Goal: Information Seeking & Learning: Learn about a topic

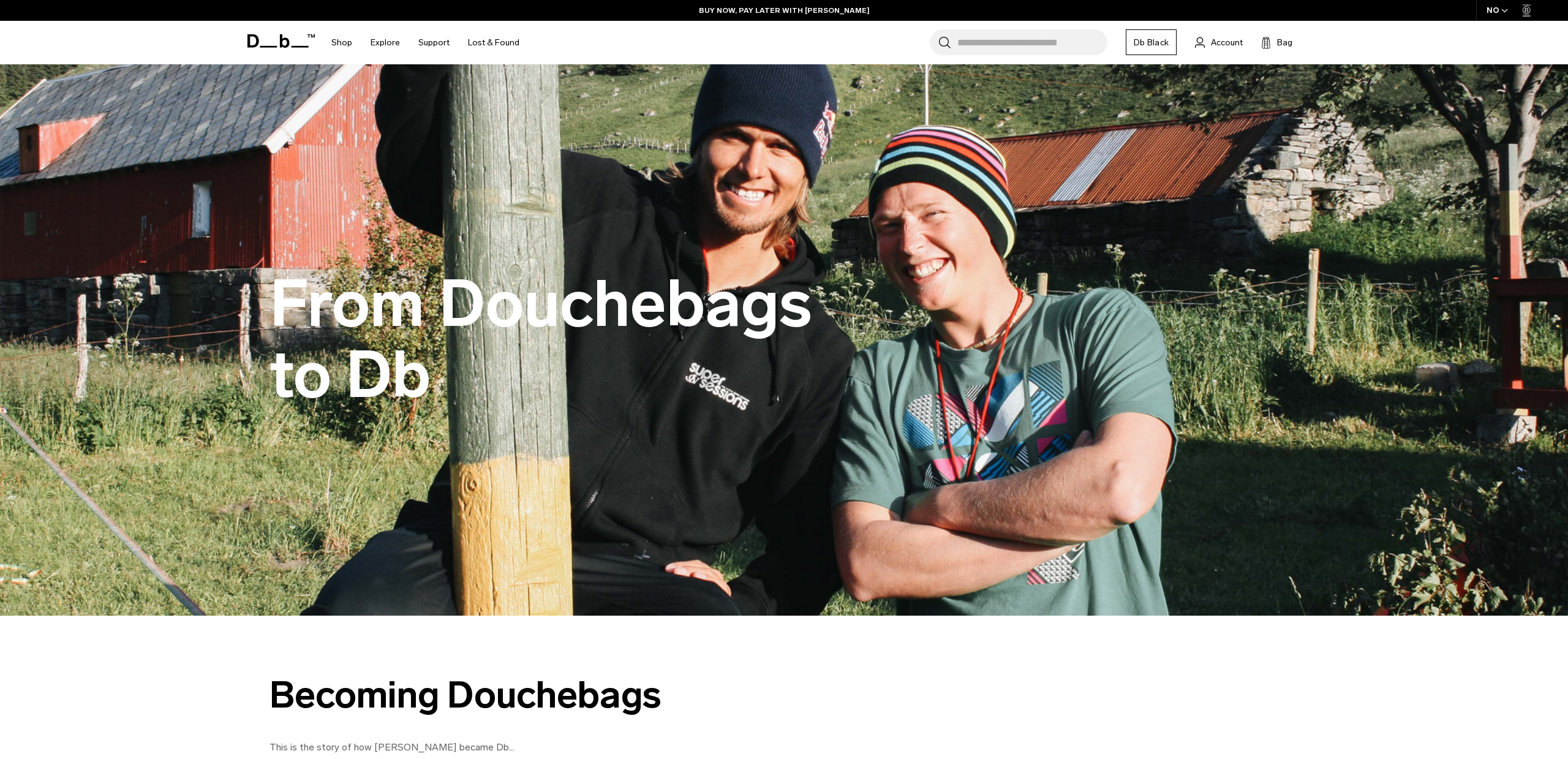
scroll to position [126, 0]
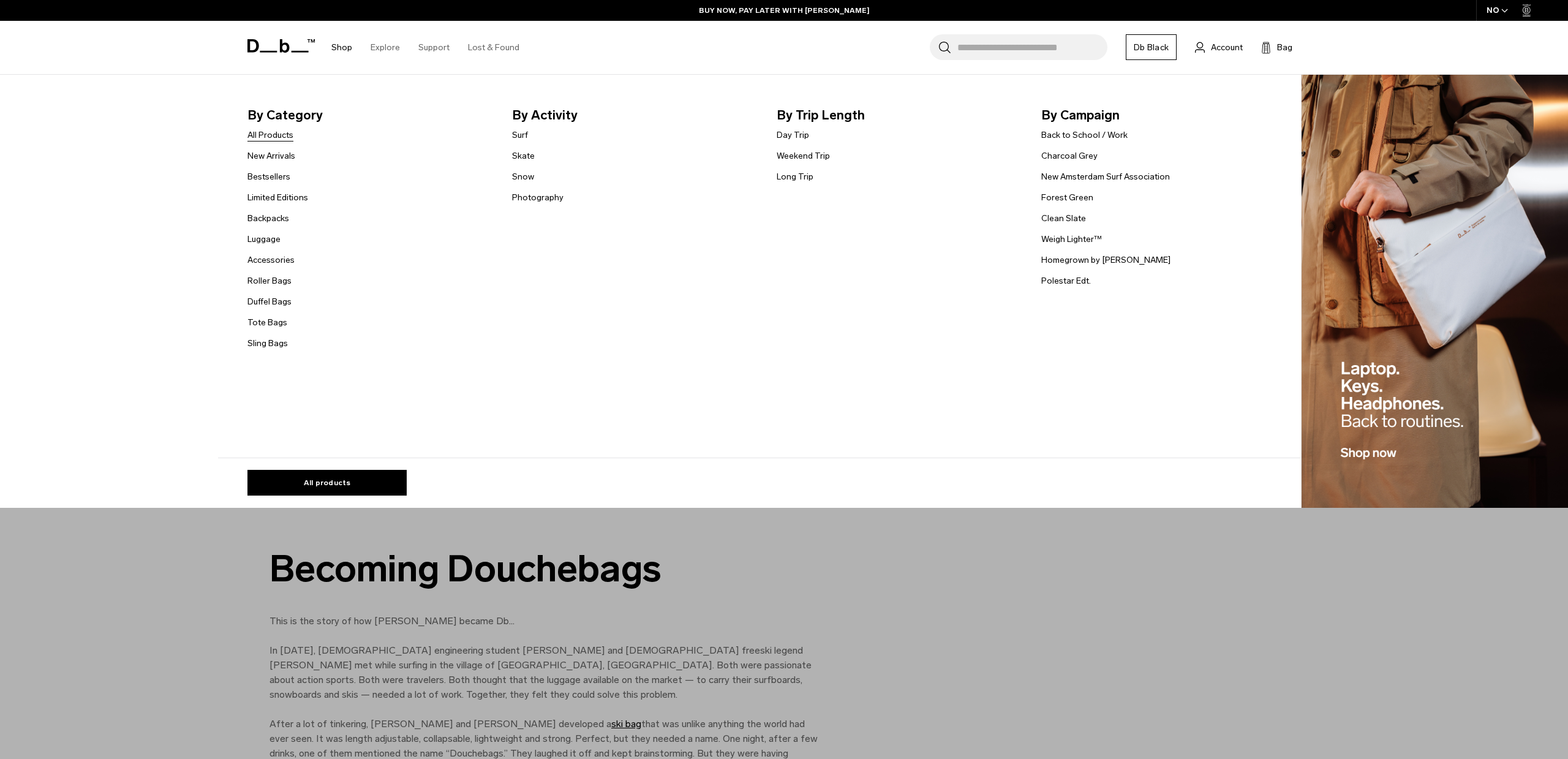
click at [283, 133] on link "All Products" at bounding box center [270, 135] width 46 height 13
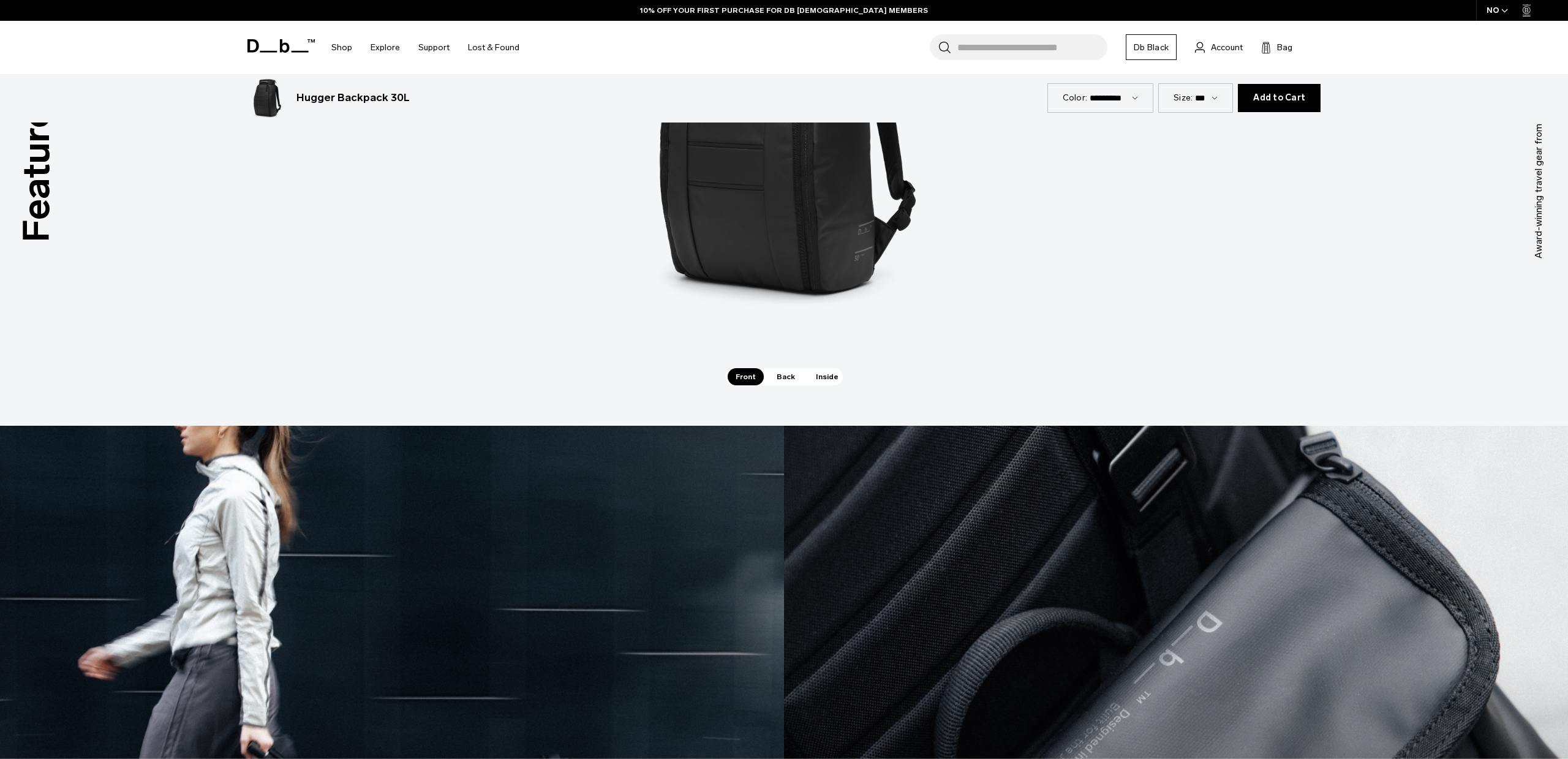
scroll to position [2163, 0]
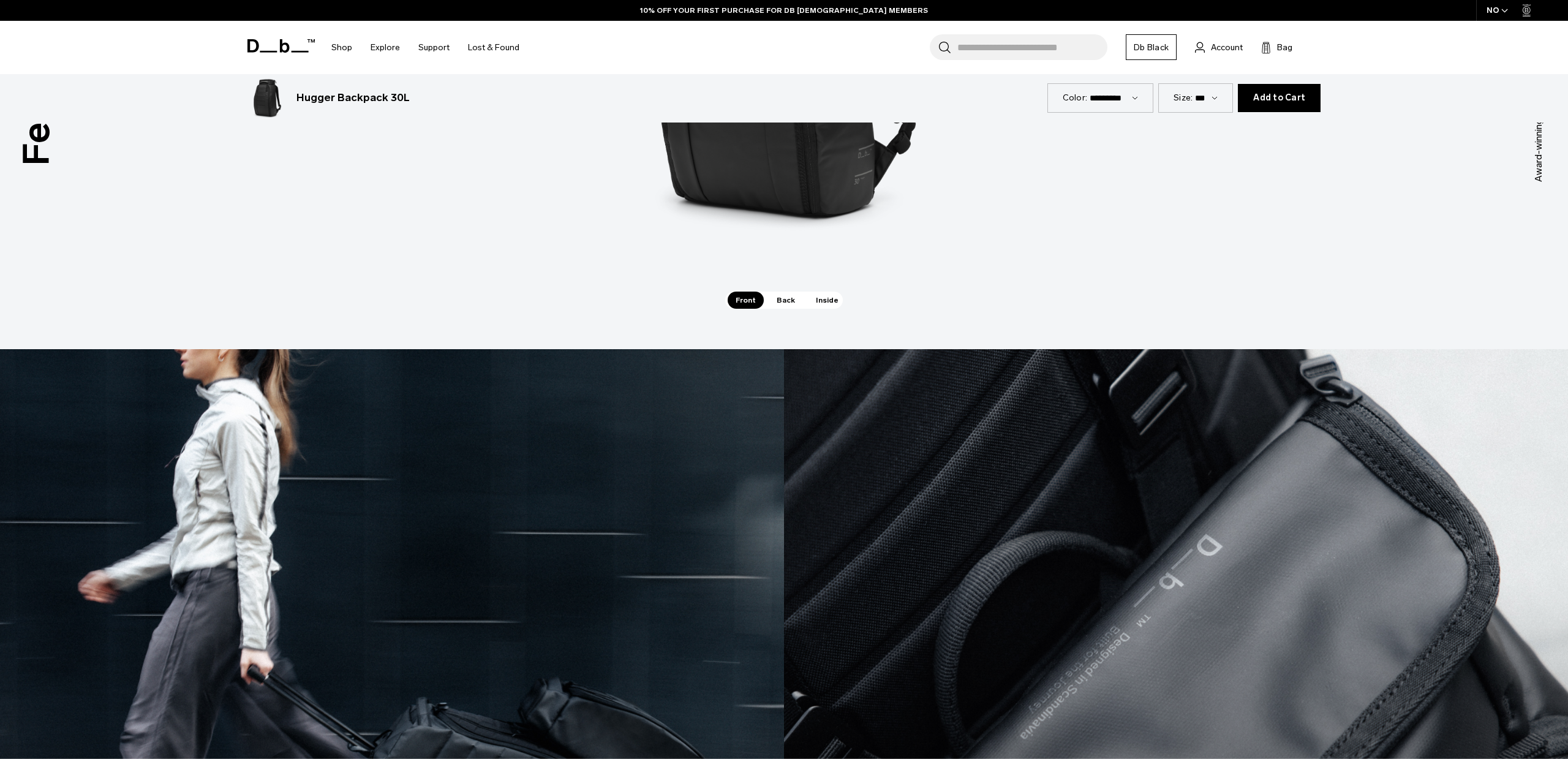
click at [780, 310] on div "Features Tap a hotspot to learn more Award-winning travel gear from [GEOGRAPHIC…" at bounding box center [784, 61] width 1568 height 577
click at [780, 294] on span "Back" at bounding box center [786, 300] width 34 height 17
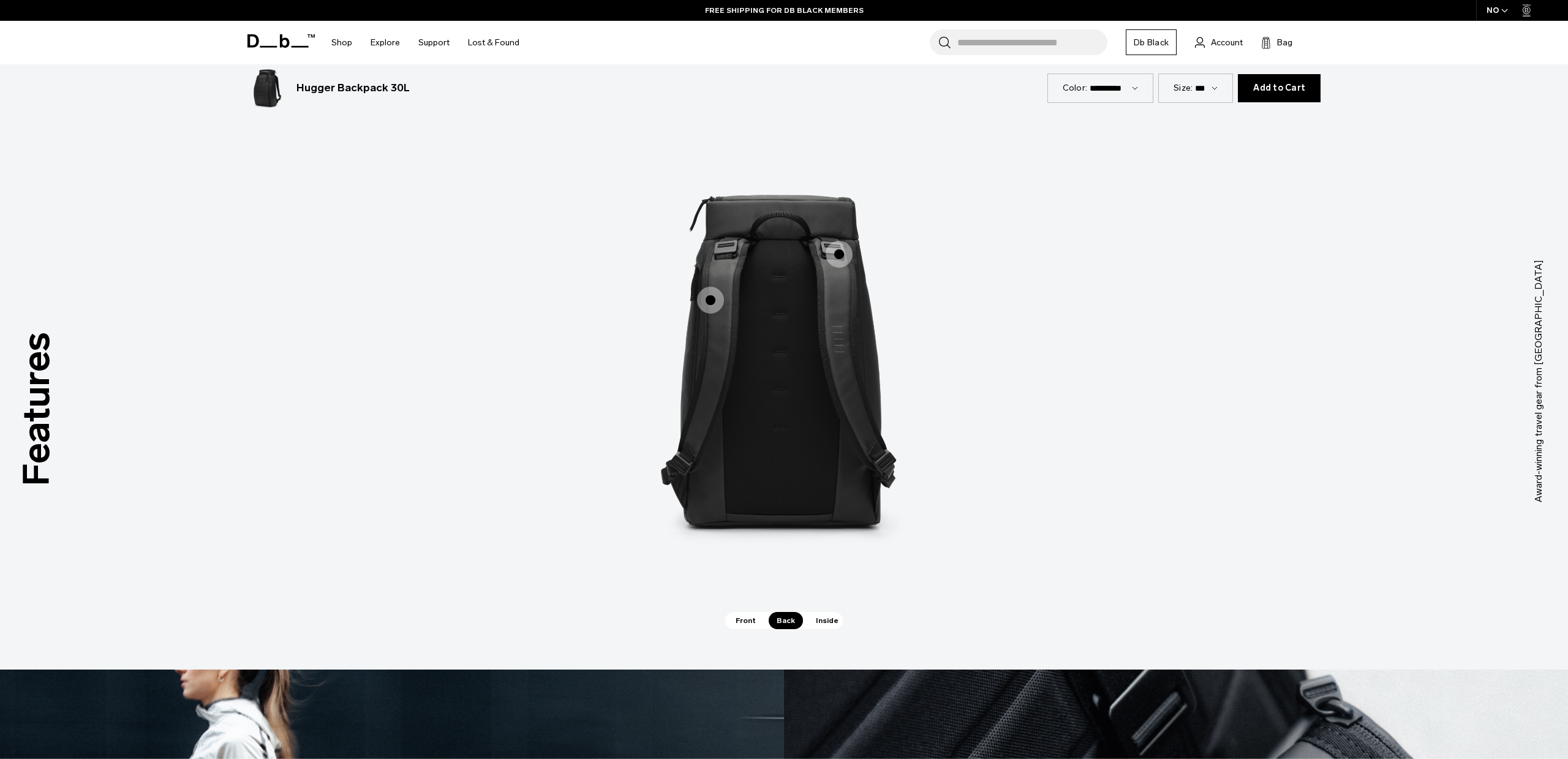
scroll to position [1810, 0]
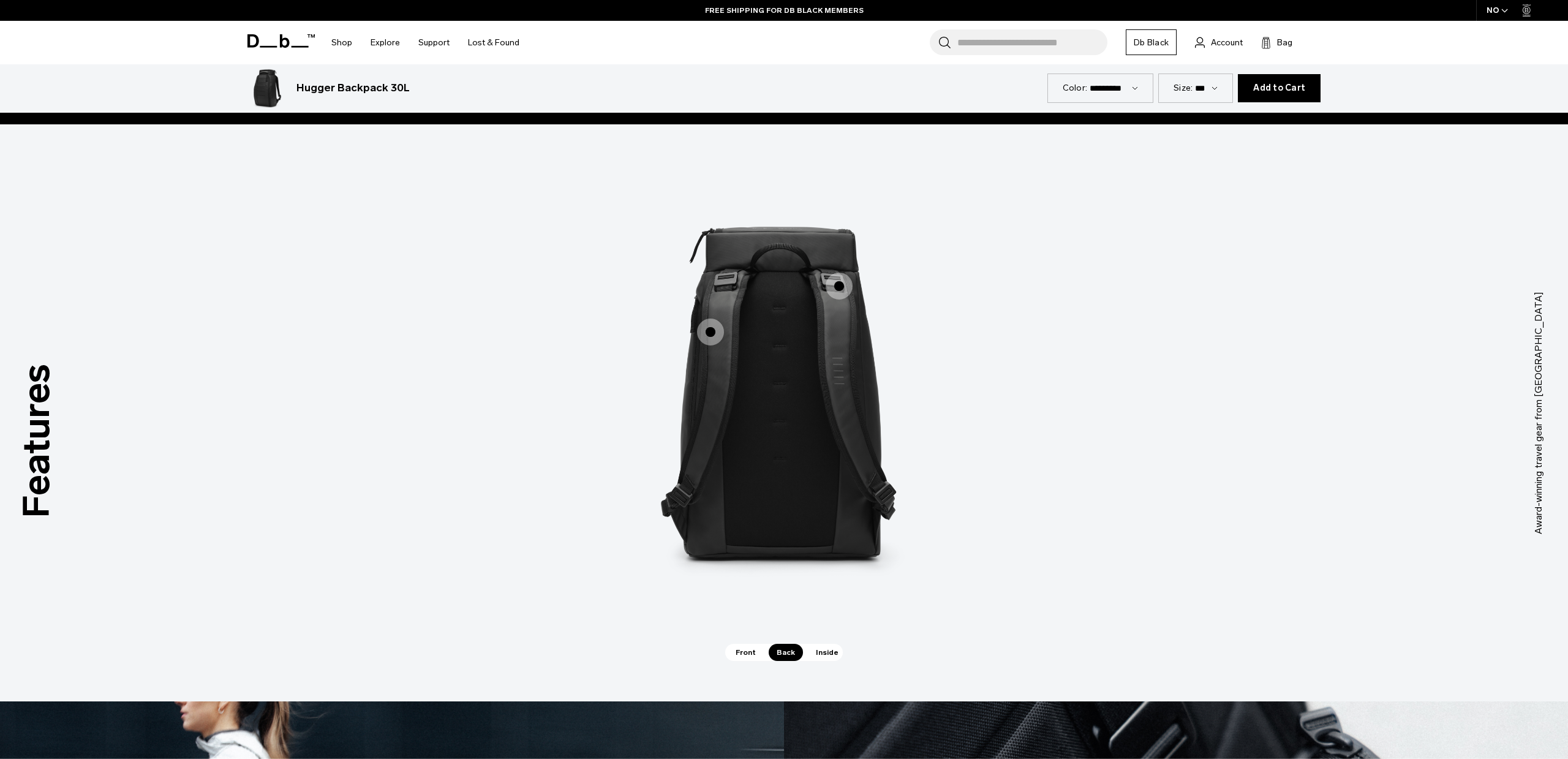
click at [713, 334] on span "2 / 3" at bounding box center [710, 332] width 27 height 27
click at [838, 288] on span "2 / 3" at bounding box center [839, 287] width 27 height 27
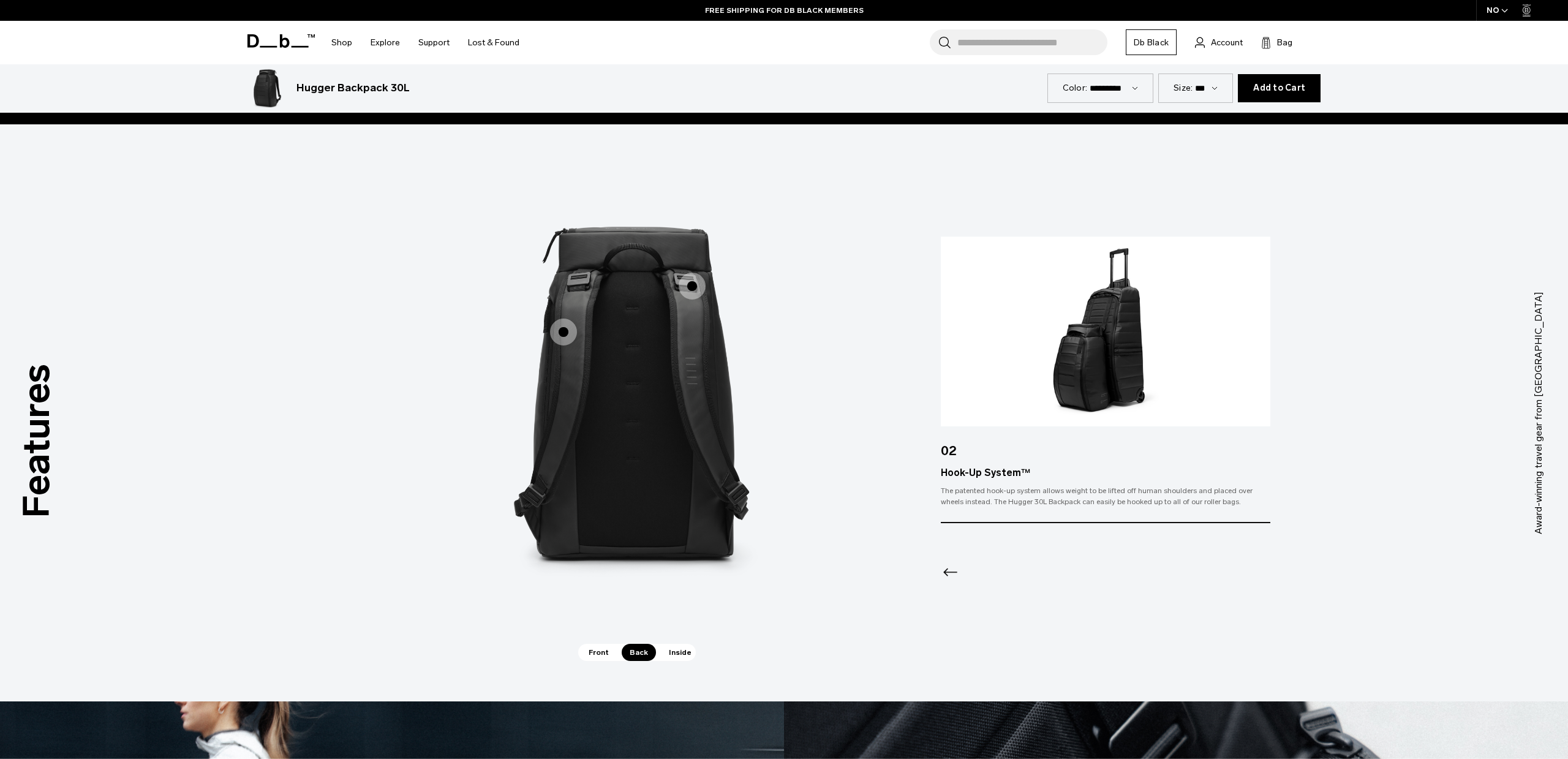
click at [820, 288] on img "2 / 3" at bounding box center [637, 394] width 368 height 460
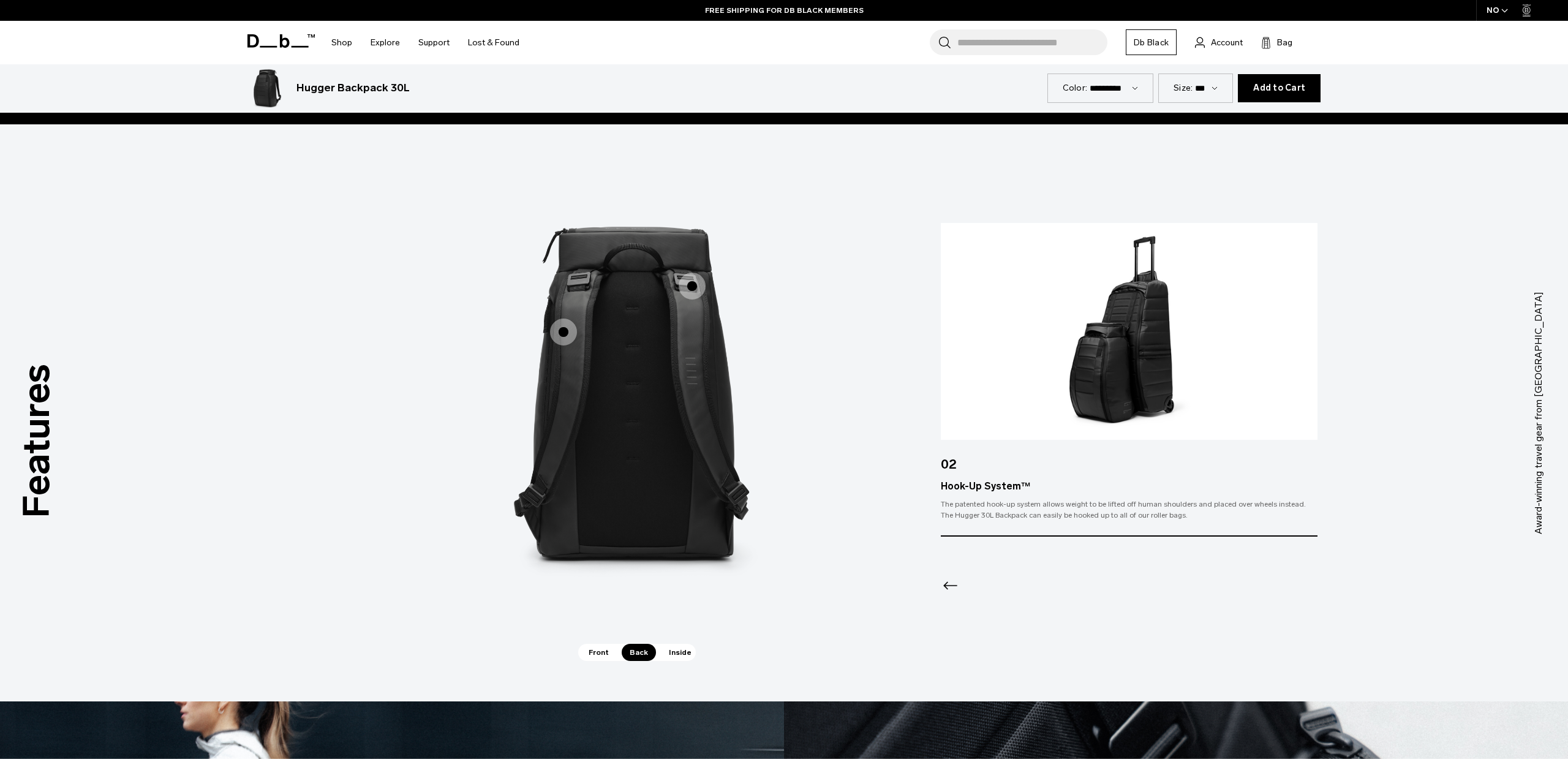
click at [571, 338] on span "2 / 3" at bounding box center [564, 332] width 27 height 27
click at [569, 332] on span "2 / 3" at bounding box center [564, 332] width 27 height 27
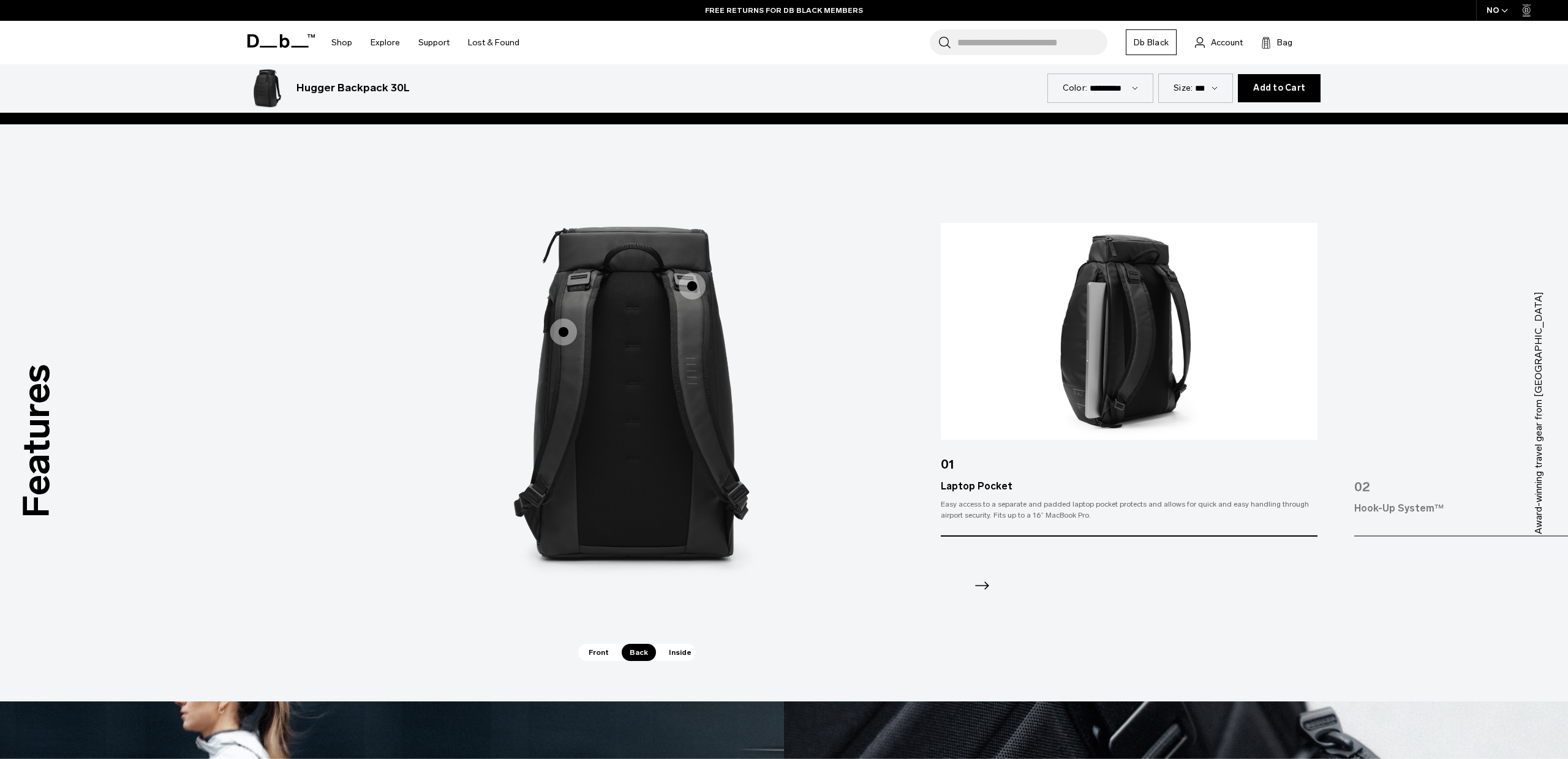
click at [693, 291] on span "2 / 3" at bounding box center [692, 287] width 27 height 27
click at [676, 649] on span "Inside" at bounding box center [680, 653] width 39 height 17
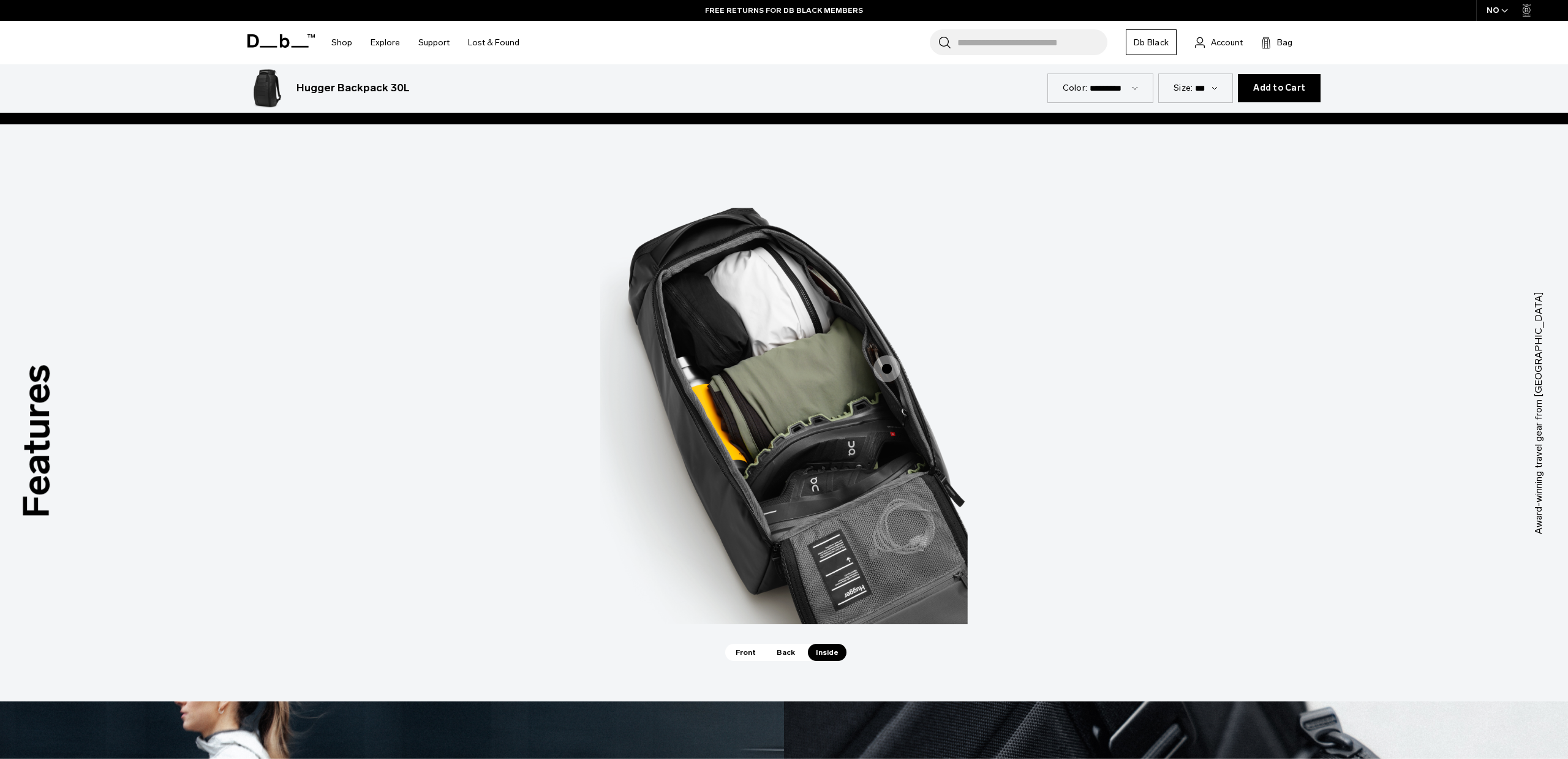
click at [880, 369] on span "3 / 3" at bounding box center [887, 369] width 27 height 27
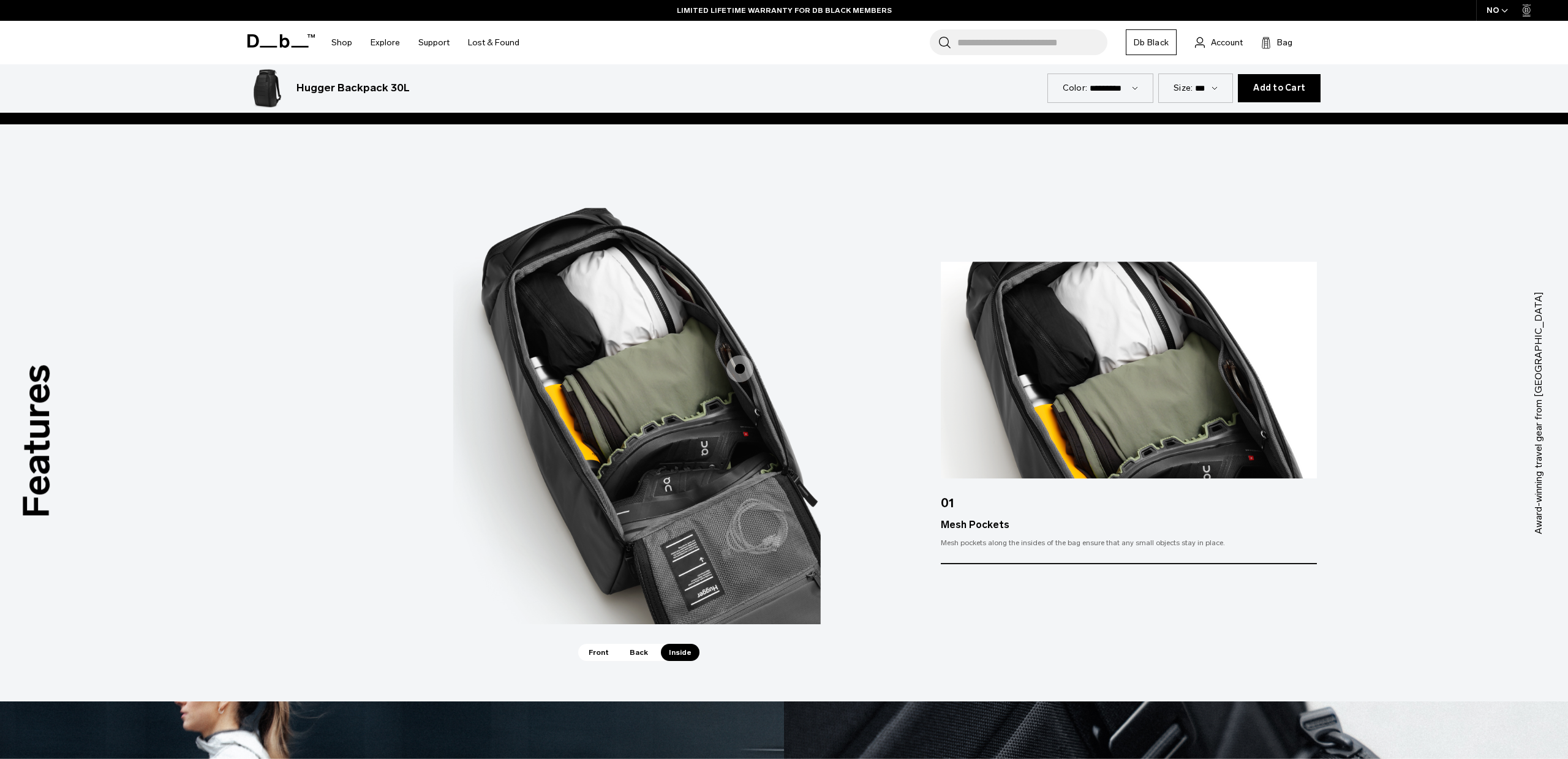
drag, startPoint x: 1061, startPoint y: 456, endPoint x: 888, endPoint y: 432, distance: 174.7
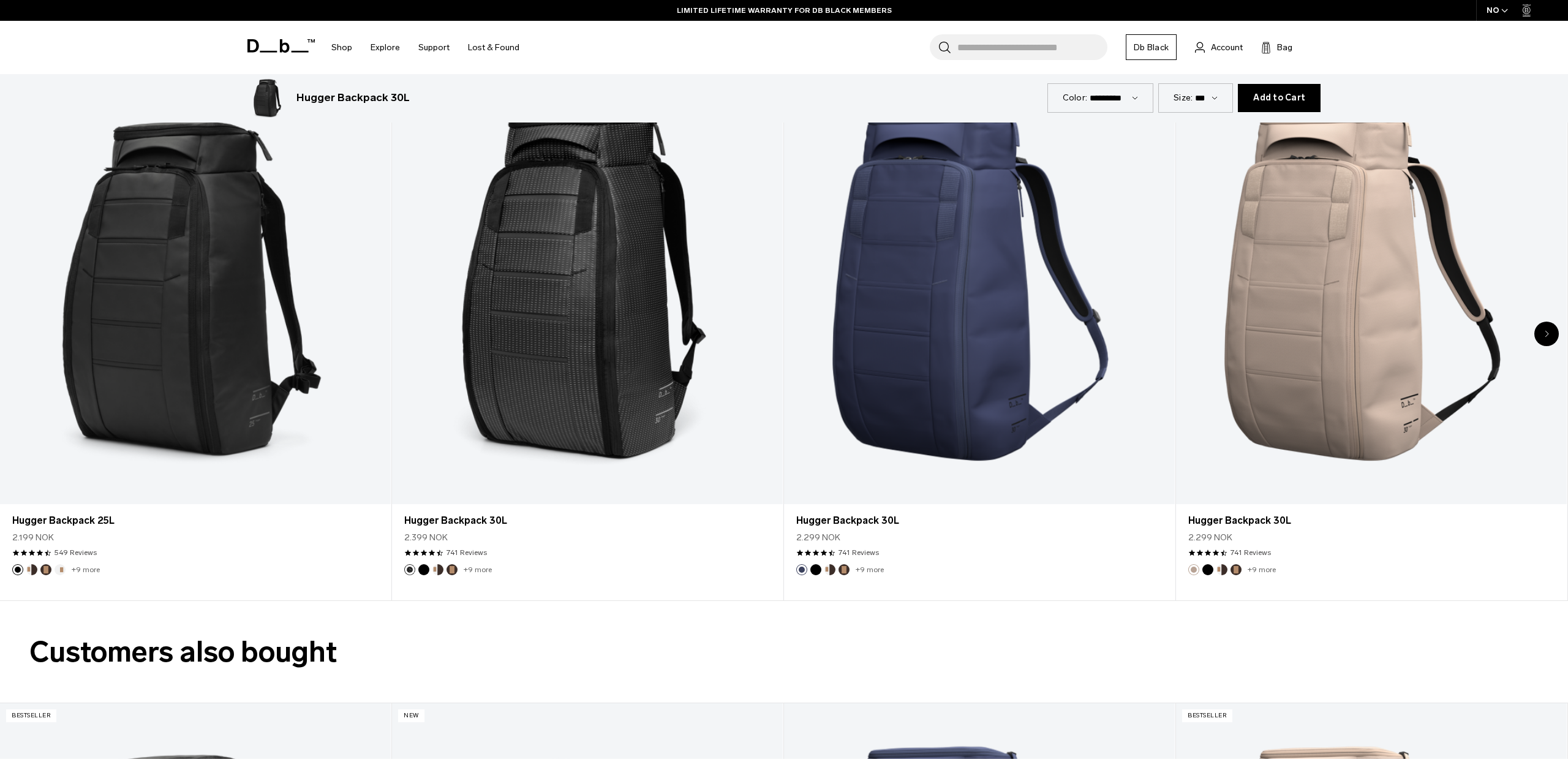
scroll to position [3259, 0]
